Goal: Register for event/course

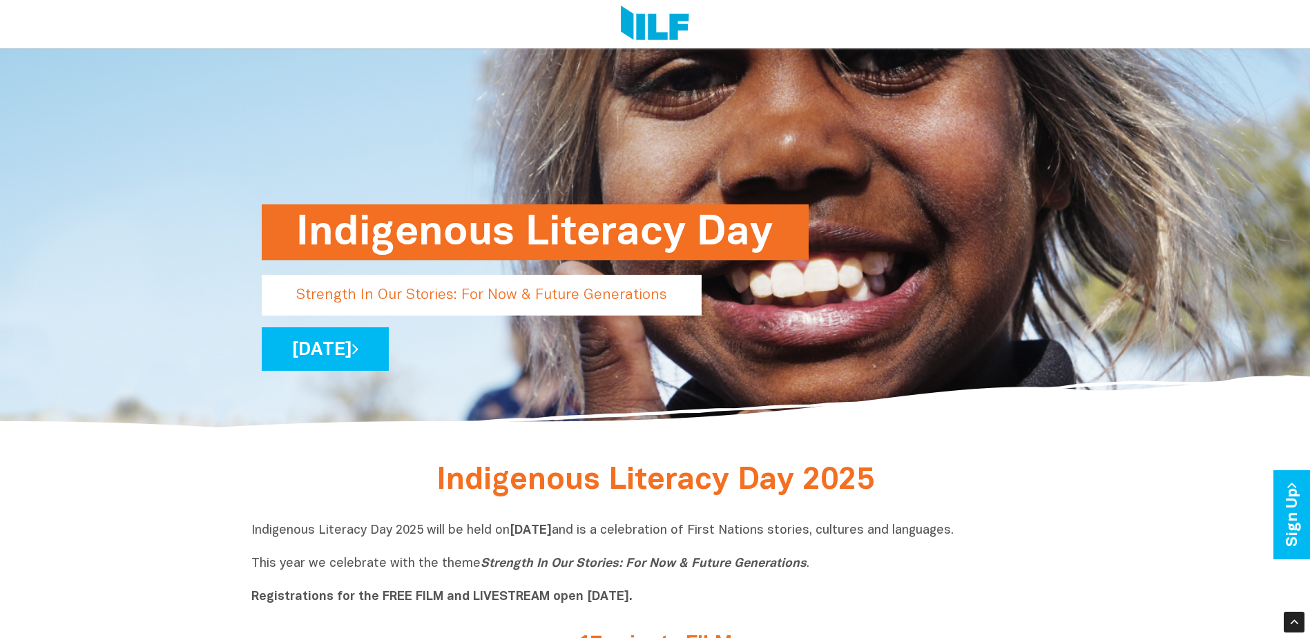
scroll to position [138, 0]
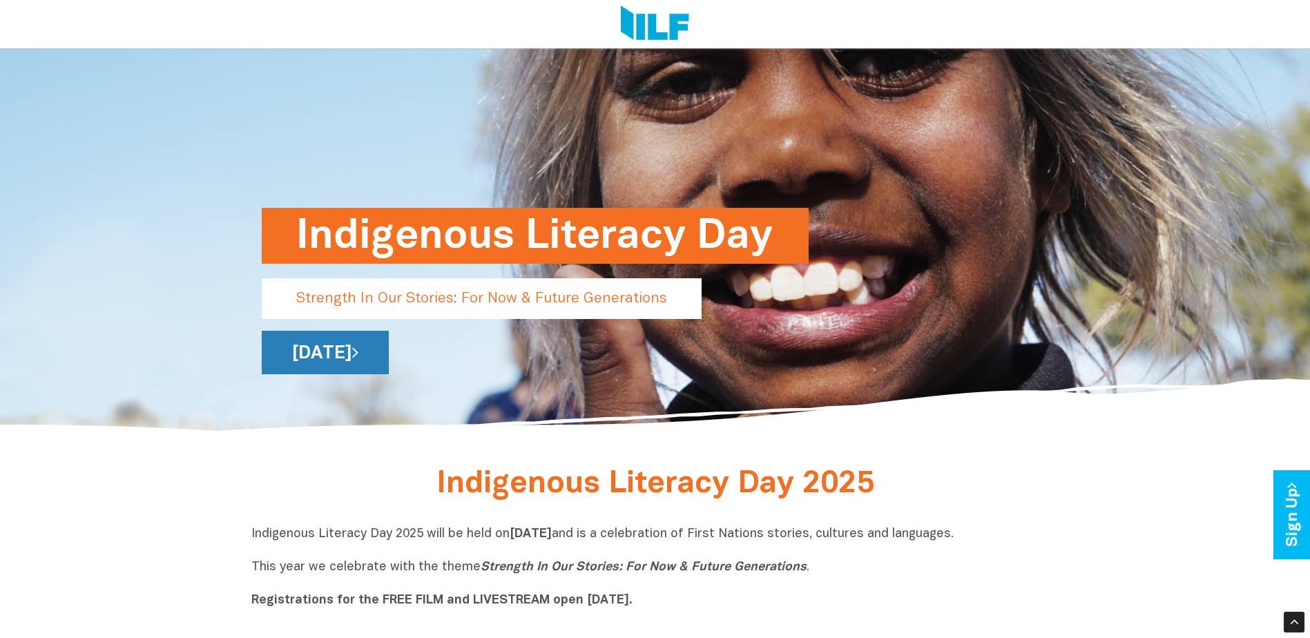
click at [389, 349] on link "[DATE]" at bounding box center [325, 353] width 127 height 44
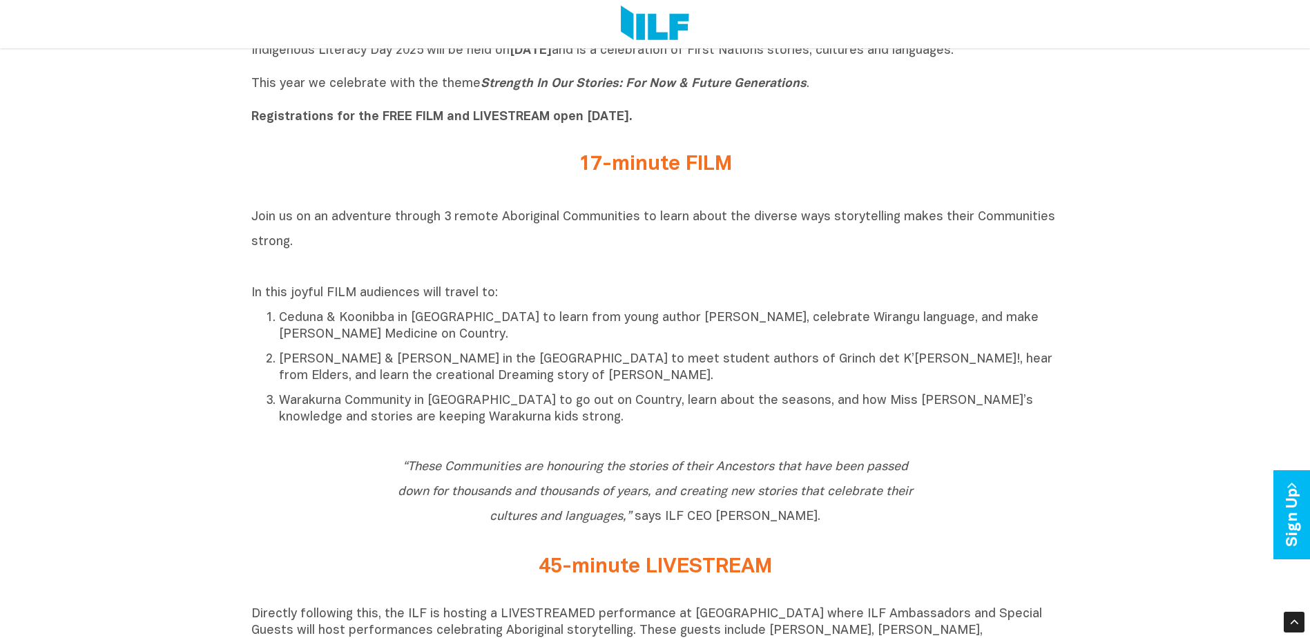
scroll to position [1036, 0]
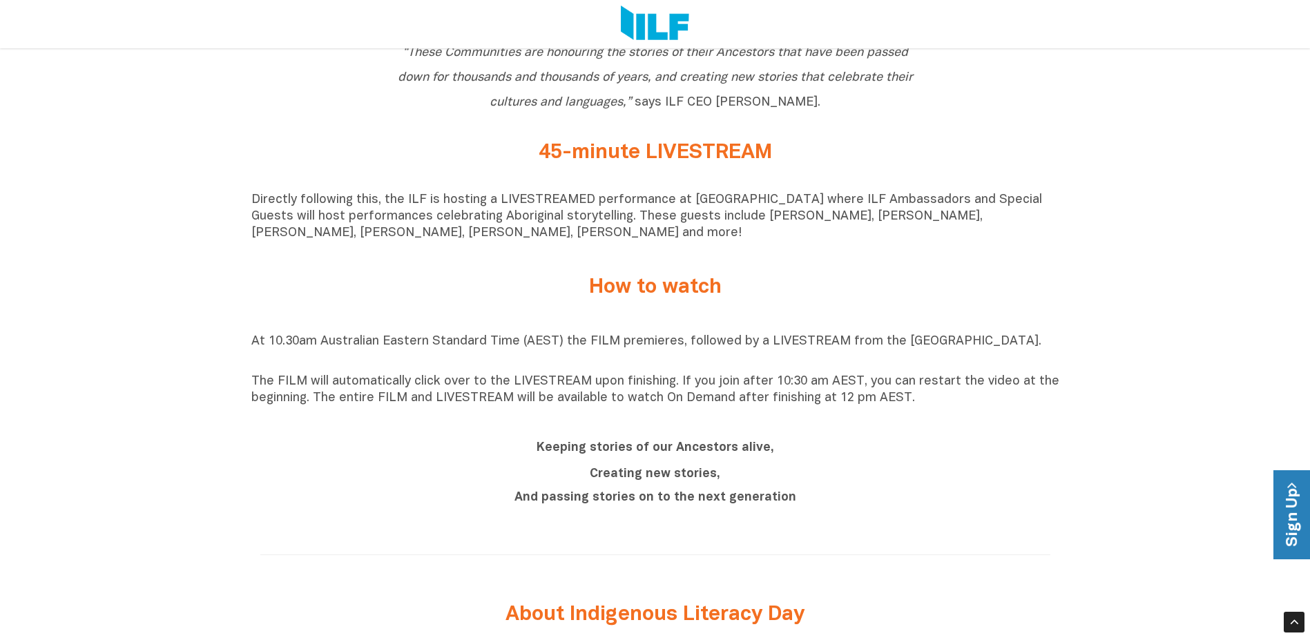
click at [1295, 513] on link "Sign Up" at bounding box center [1293, 514] width 39 height 89
